Goal: Find specific page/section: Find specific page/section

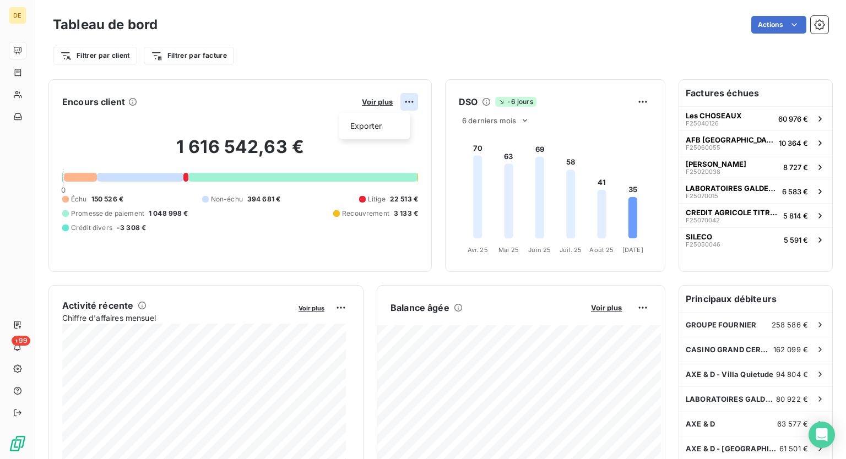
click at [399, 105] on html "DE +99 Tableau de bord Actions Filtrer par client Filtrer par facture Encours c…" at bounding box center [423, 229] width 846 height 459
click at [340, 70] on html "DE +99 Tableau de bord Actions Filtrer par client Filtrer par facture Encours c…" at bounding box center [423, 229] width 846 height 459
click at [373, 105] on span "Voir plus" at bounding box center [377, 101] width 31 height 9
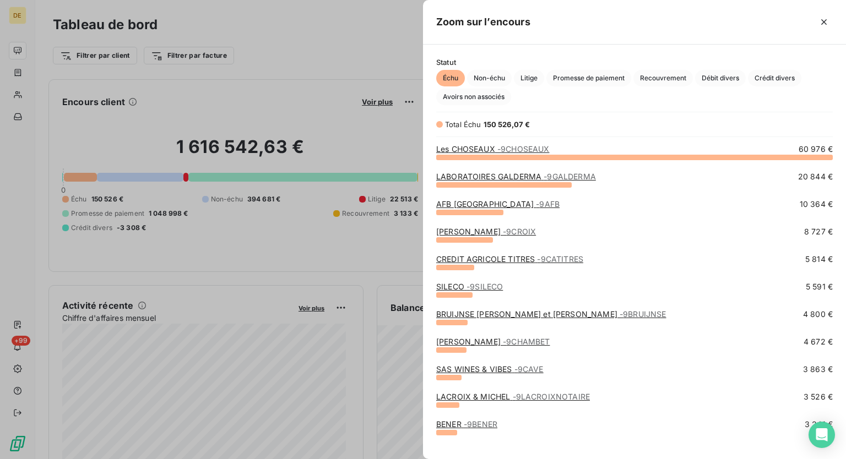
click at [367, 80] on div at bounding box center [423, 229] width 846 height 459
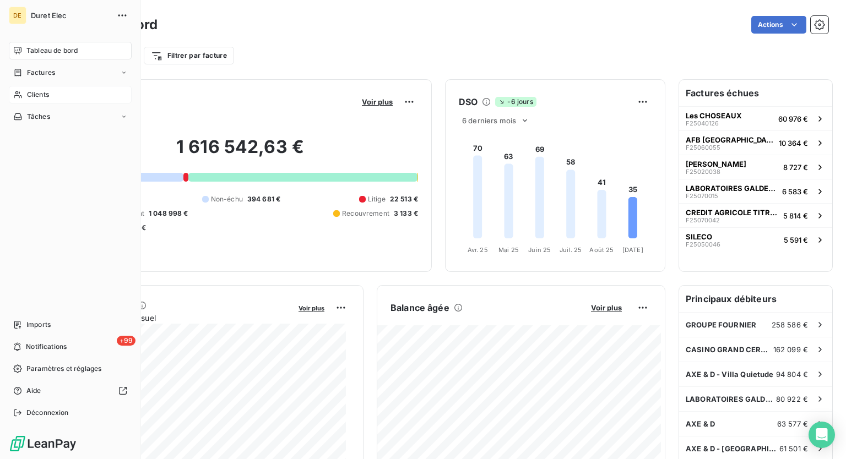
click at [34, 91] on span "Clients" at bounding box center [38, 95] width 22 height 10
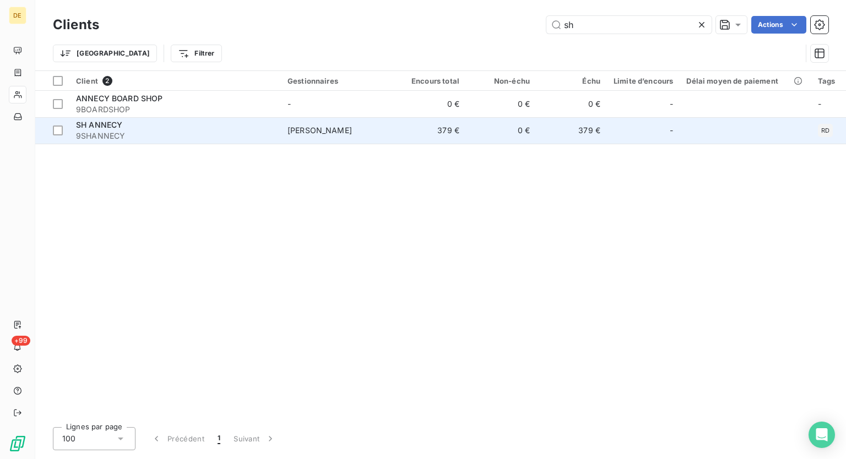
type input "sh"
click at [156, 127] on div "SH ANNECY" at bounding box center [175, 125] width 198 height 11
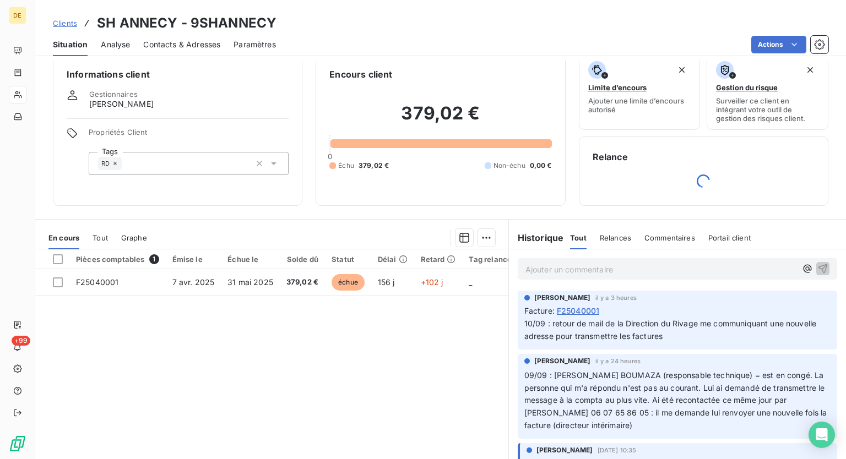
scroll to position [48, 0]
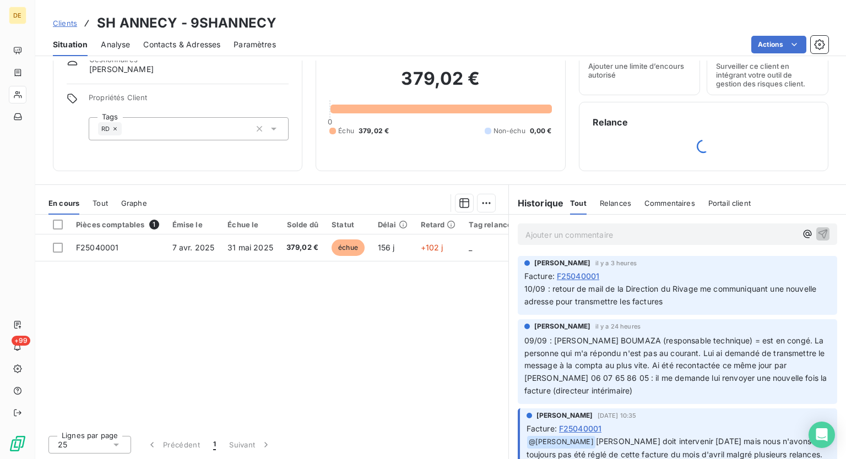
click at [568, 234] on p "Ajouter un commentaire ﻿" at bounding box center [660, 235] width 271 height 14
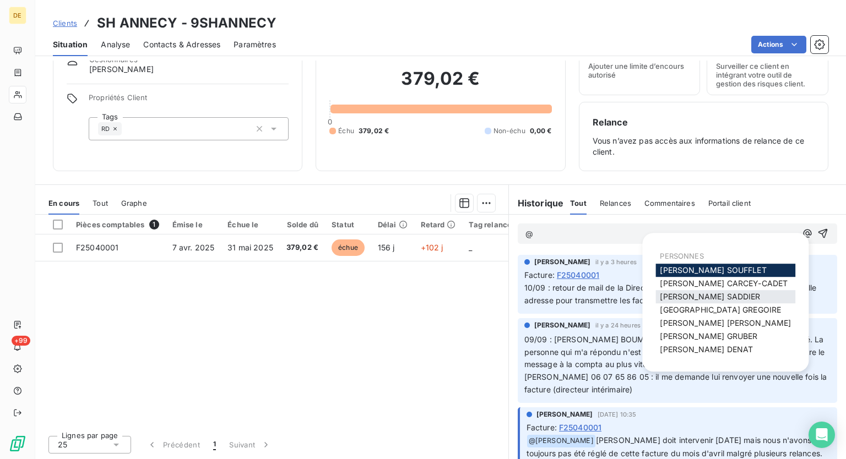
click at [692, 292] on span "[PERSON_NAME]" at bounding box center [710, 296] width 100 height 9
click at [717, 312] on span "[PERSON_NAME]" at bounding box center [720, 310] width 121 height 9
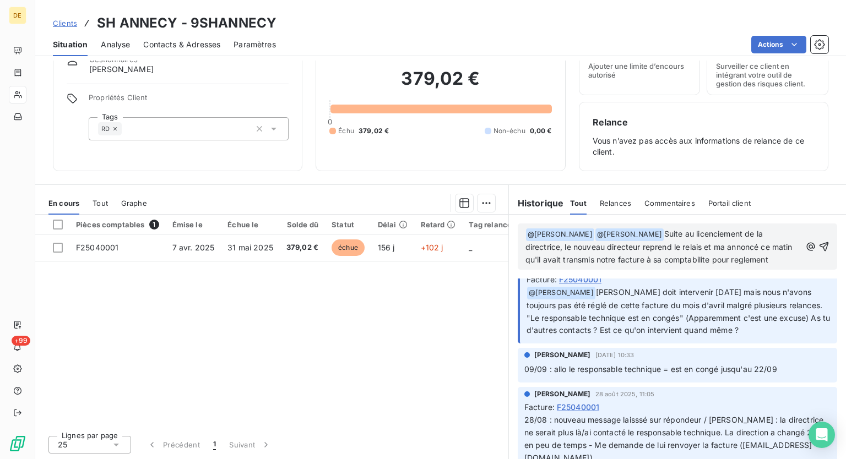
scroll to position [0, 0]
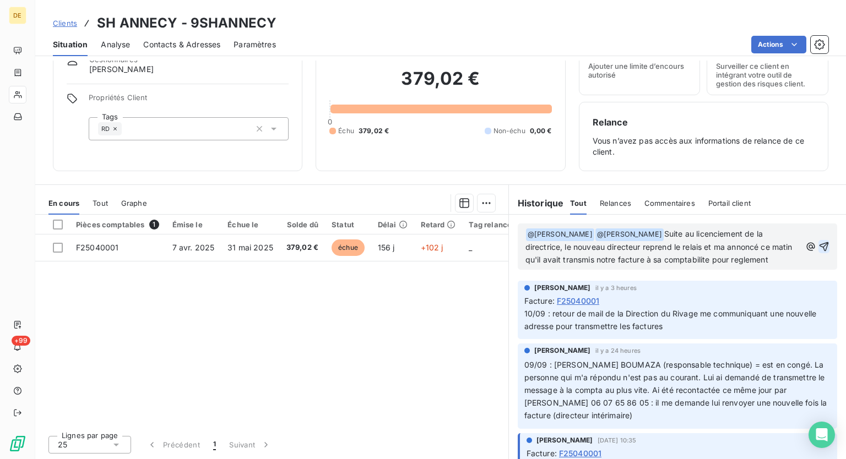
click at [820, 252] on icon "button" at bounding box center [824, 246] width 9 height 9
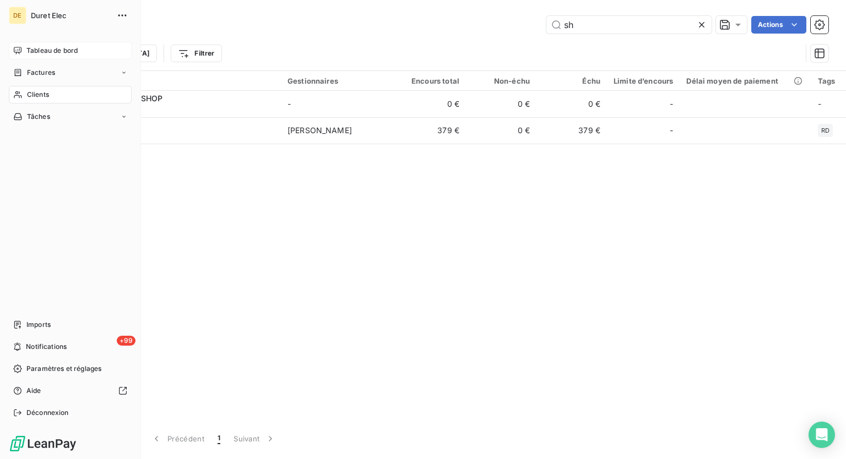
click at [44, 50] on span "Tableau de bord" at bounding box center [51, 51] width 51 height 10
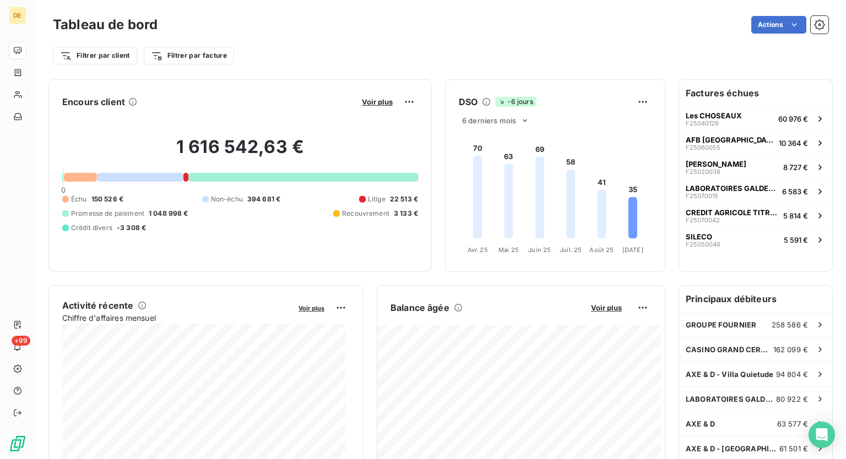
click at [77, 179] on div at bounding box center [80, 177] width 33 height 9
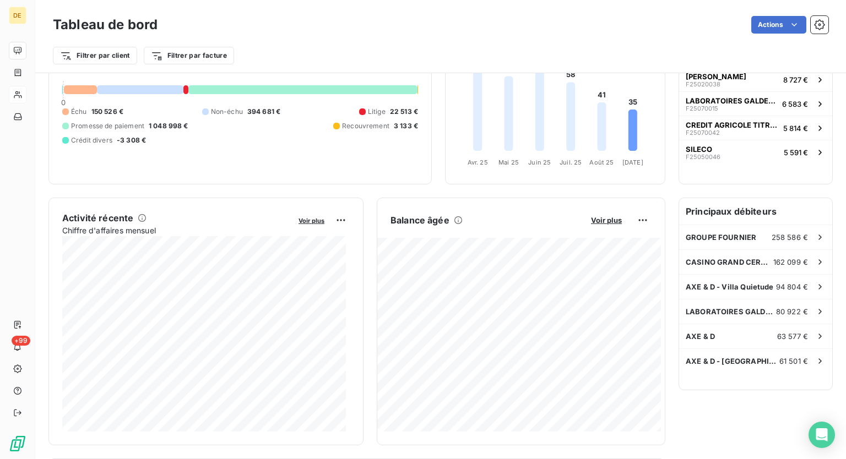
scroll to position [88, 0]
click at [776, 286] on span "94 804 €" at bounding box center [792, 287] width 32 height 9
